Goal: Check status: Check status

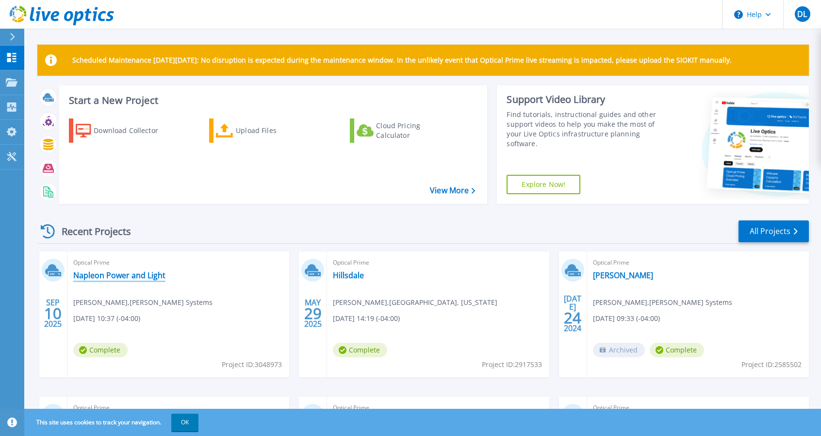
click at [122, 277] on link "Napleon Power and Light" at bounding box center [119, 275] width 92 height 10
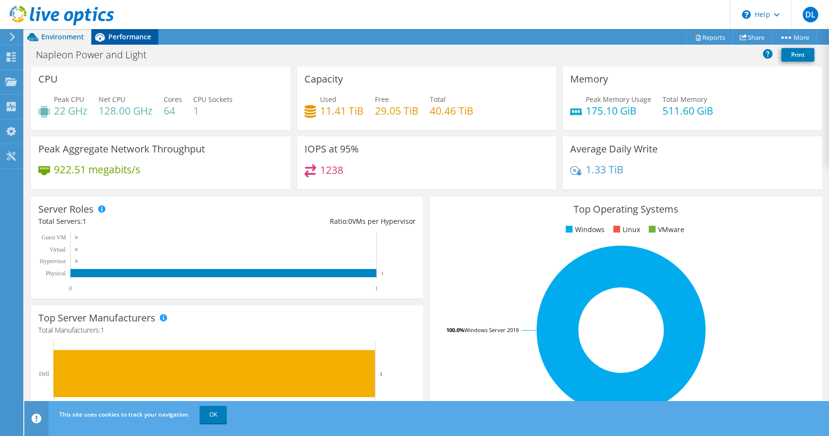
click at [137, 33] on span "Performance" at bounding box center [129, 36] width 43 height 9
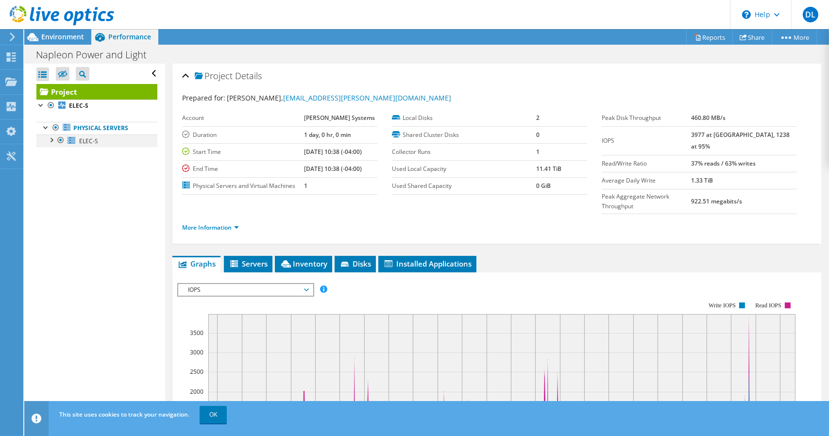
click at [53, 139] on div at bounding box center [51, 139] width 10 height 10
click at [66, 39] on span "Environment" at bounding box center [62, 36] width 43 height 9
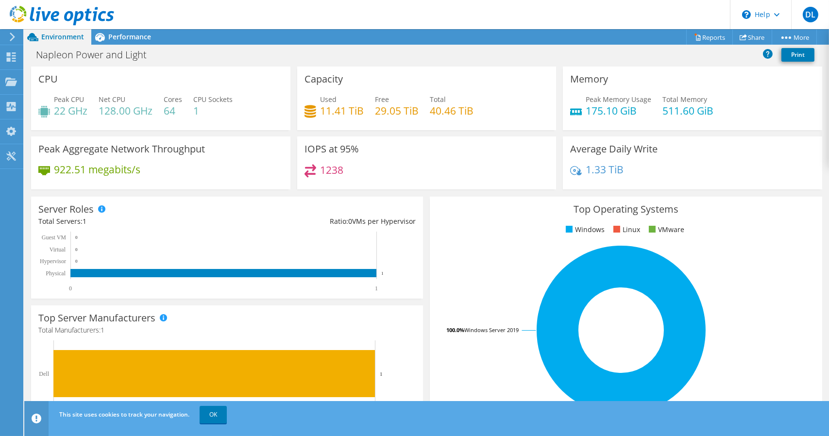
scroll to position [64, 0]
